Goal: Browse casually

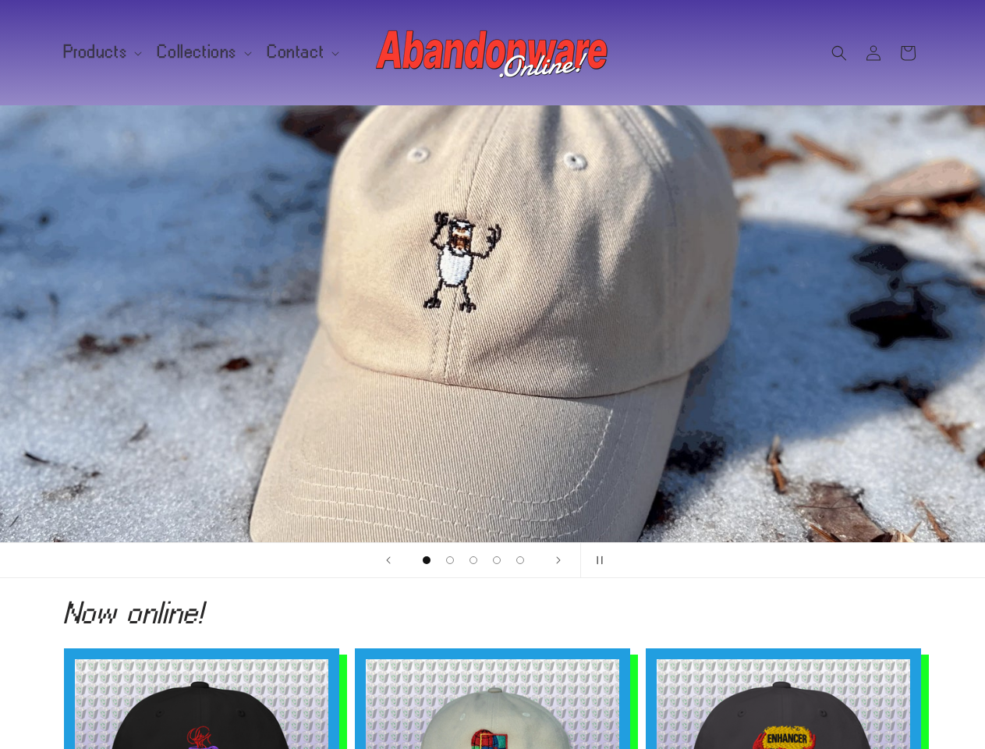
click at [492, 374] on div "1 of 5" at bounding box center [493, 323] width 936 height 437
click at [100, 52] on span "Products" at bounding box center [96, 52] width 64 height 14
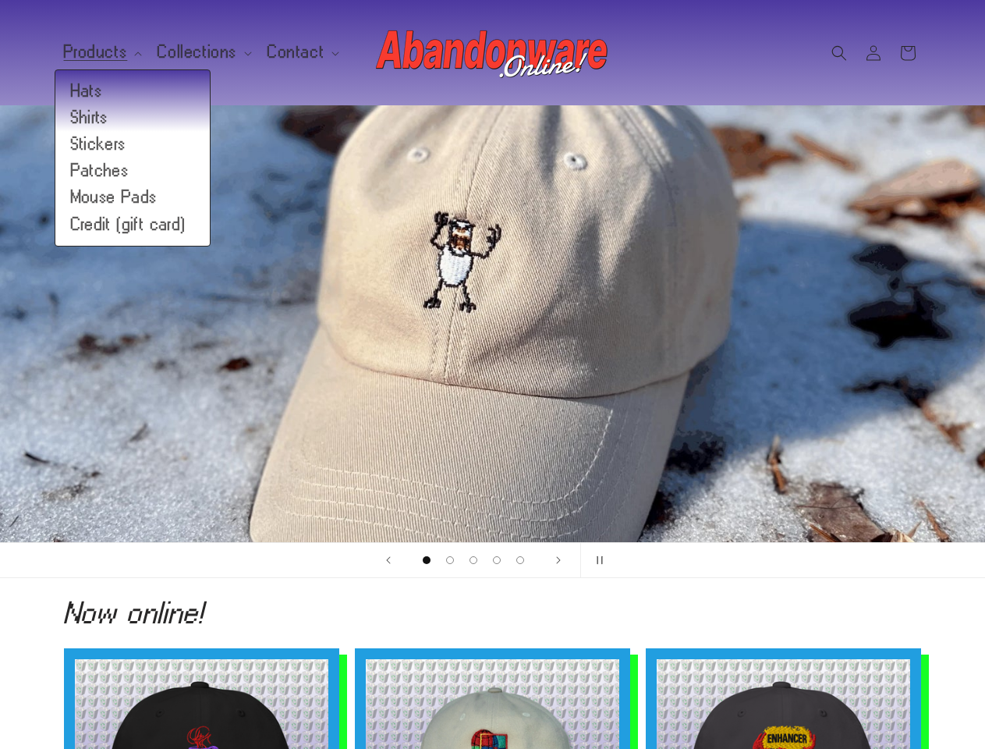
click at [198, 52] on span "Collections" at bounding box center [198, 52] width 80 height 14
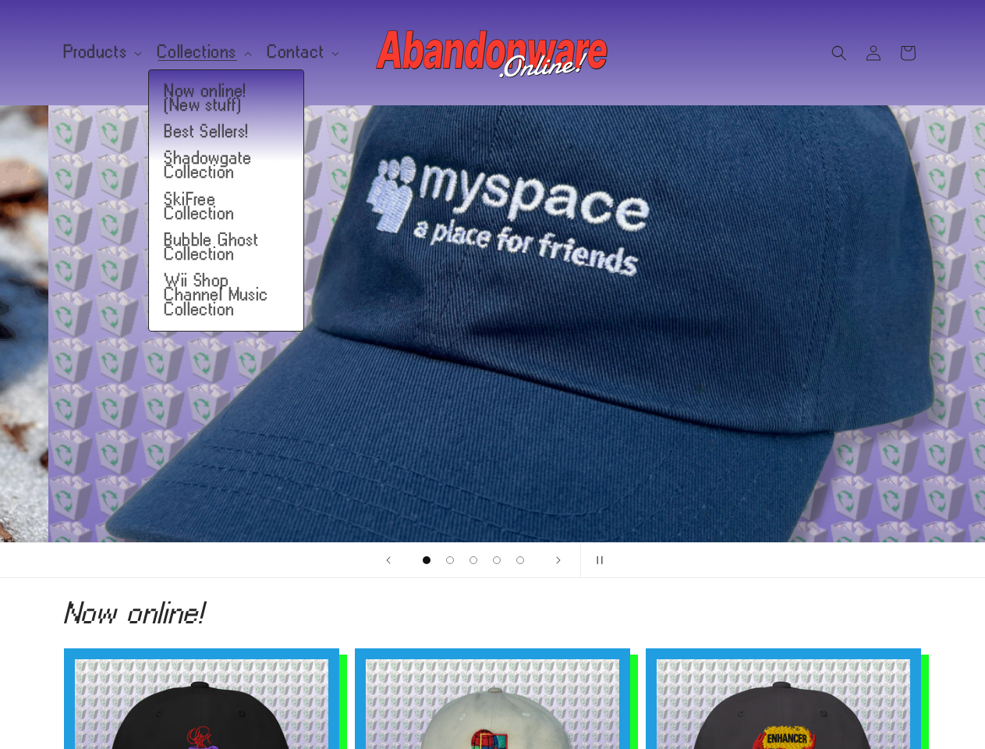
click at [293, 52] on span "Contact" at bounding box center [296, 52] width 57 height 14
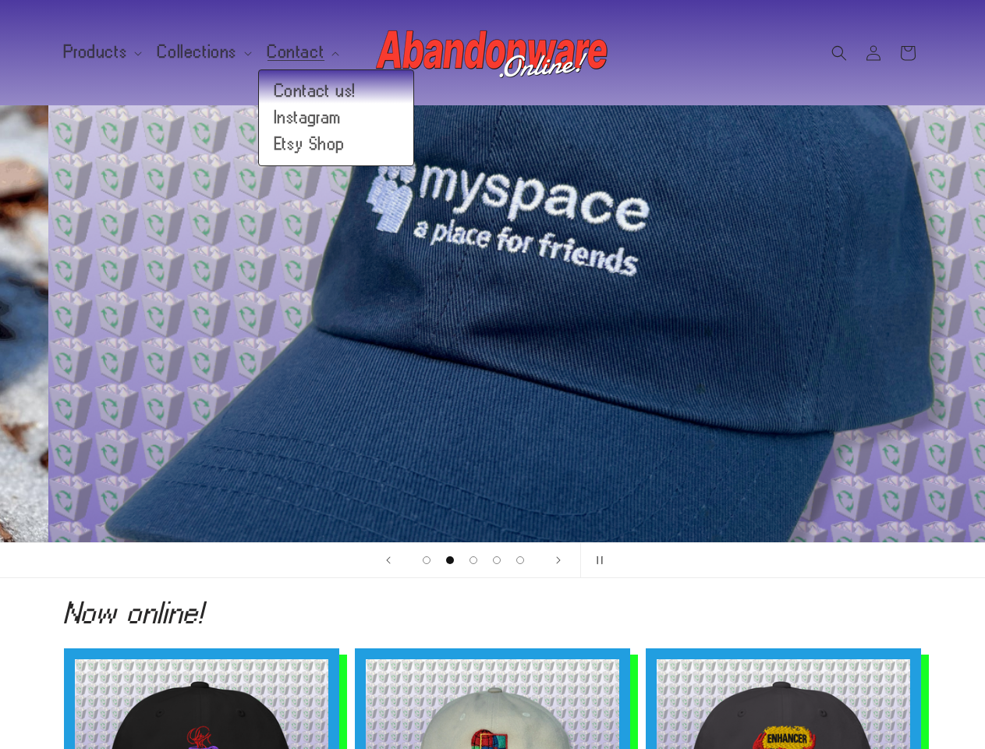
click at [839, 53] on icon "Search" at bounding box center [839, 53] width 16 height 16
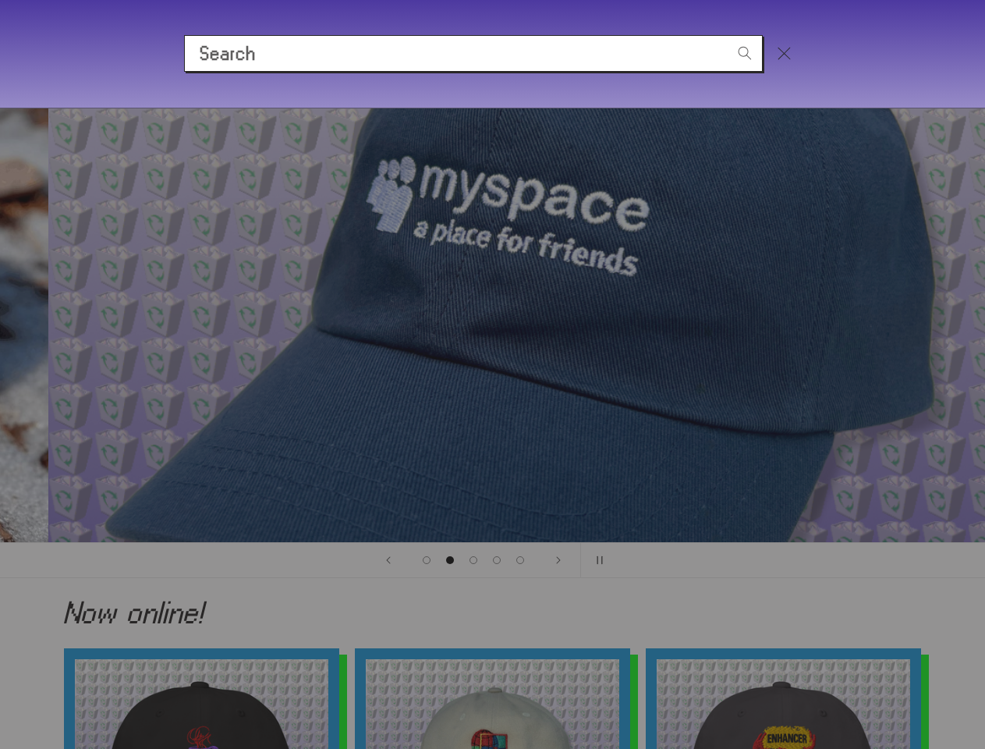
click at [841, 70] on div "Search" at bounding box center [492, 53] width 985 height 108
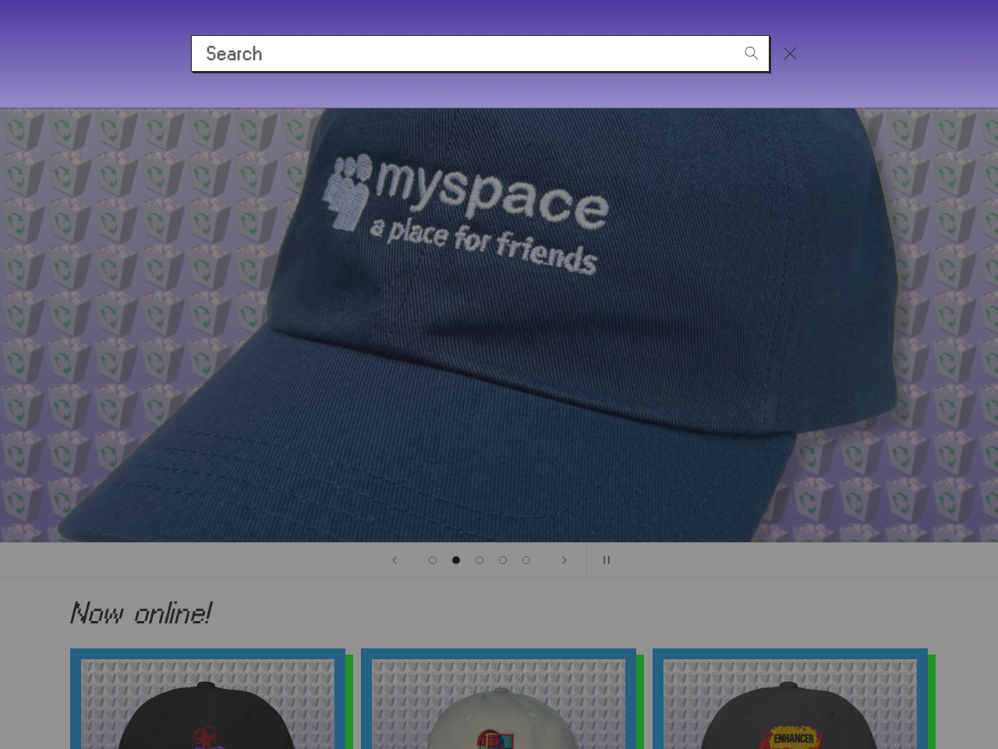
click at [0, 54] on div "Search" at bounding box center [0, 54] width 0 height 0
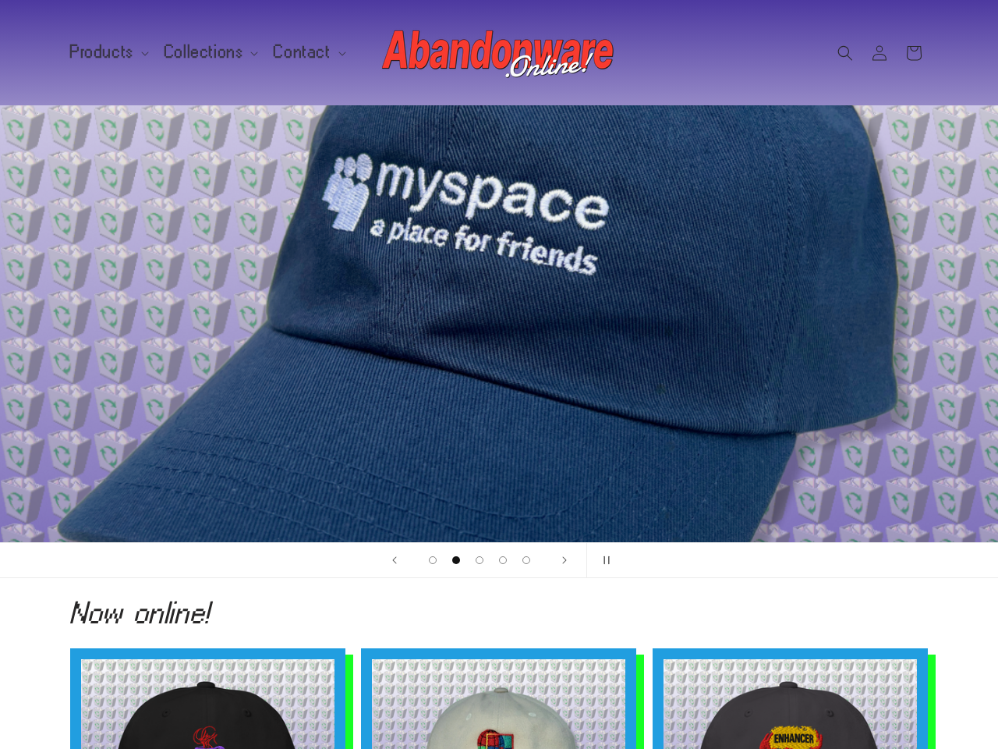
click at [429, 560] on span "Load slide 1 of 5" at bounding box center [433, 560] width 8 height 8
click at [452, 560] on span "Load slide 2 of 5" at bounding box center [456, 560] width 8 height 8
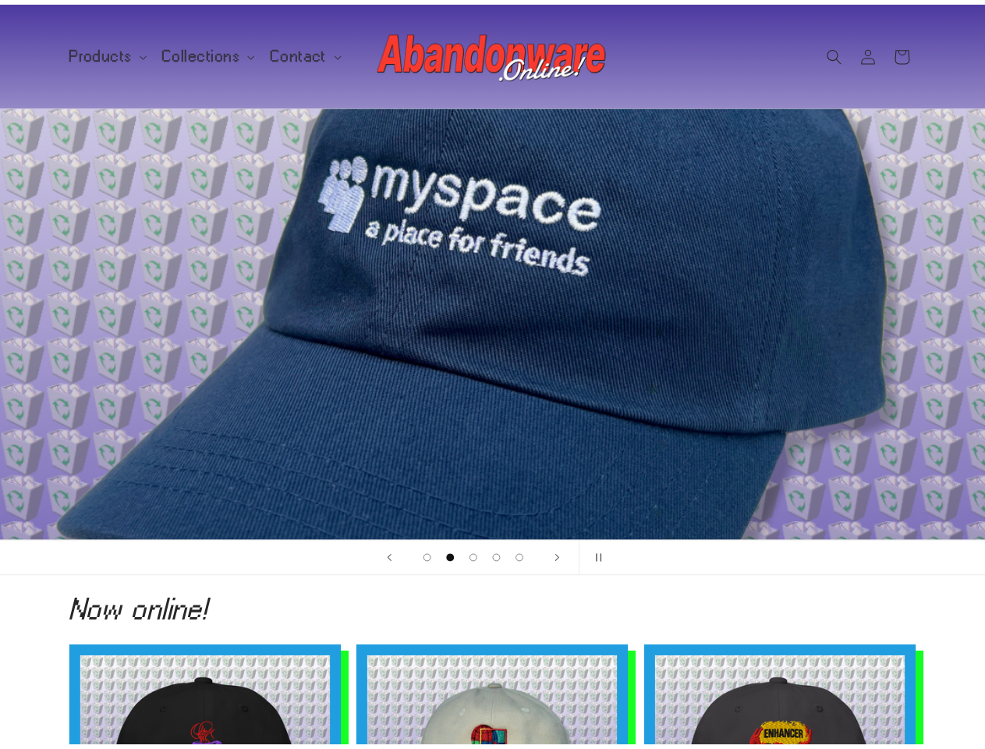
scroll to position [0, 985]
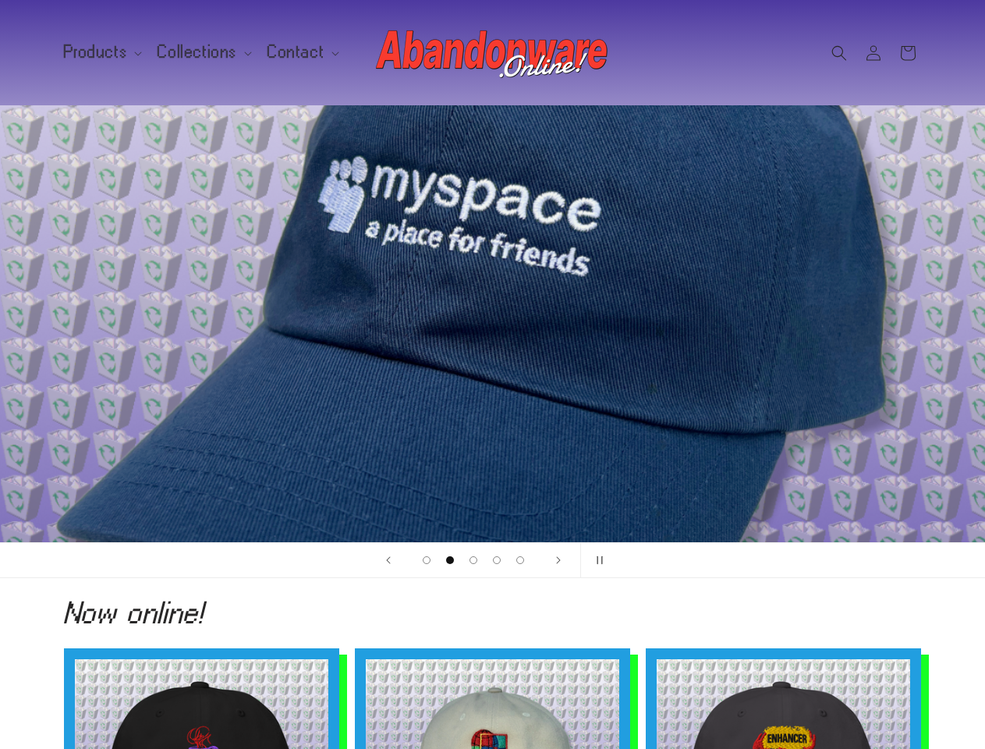
click at [473, 560] on span "Load slide 3 of 5" at bounding box center [474, 560] width 8 height 8
